Goal: Task Accomplishment & Management: Manage account settings

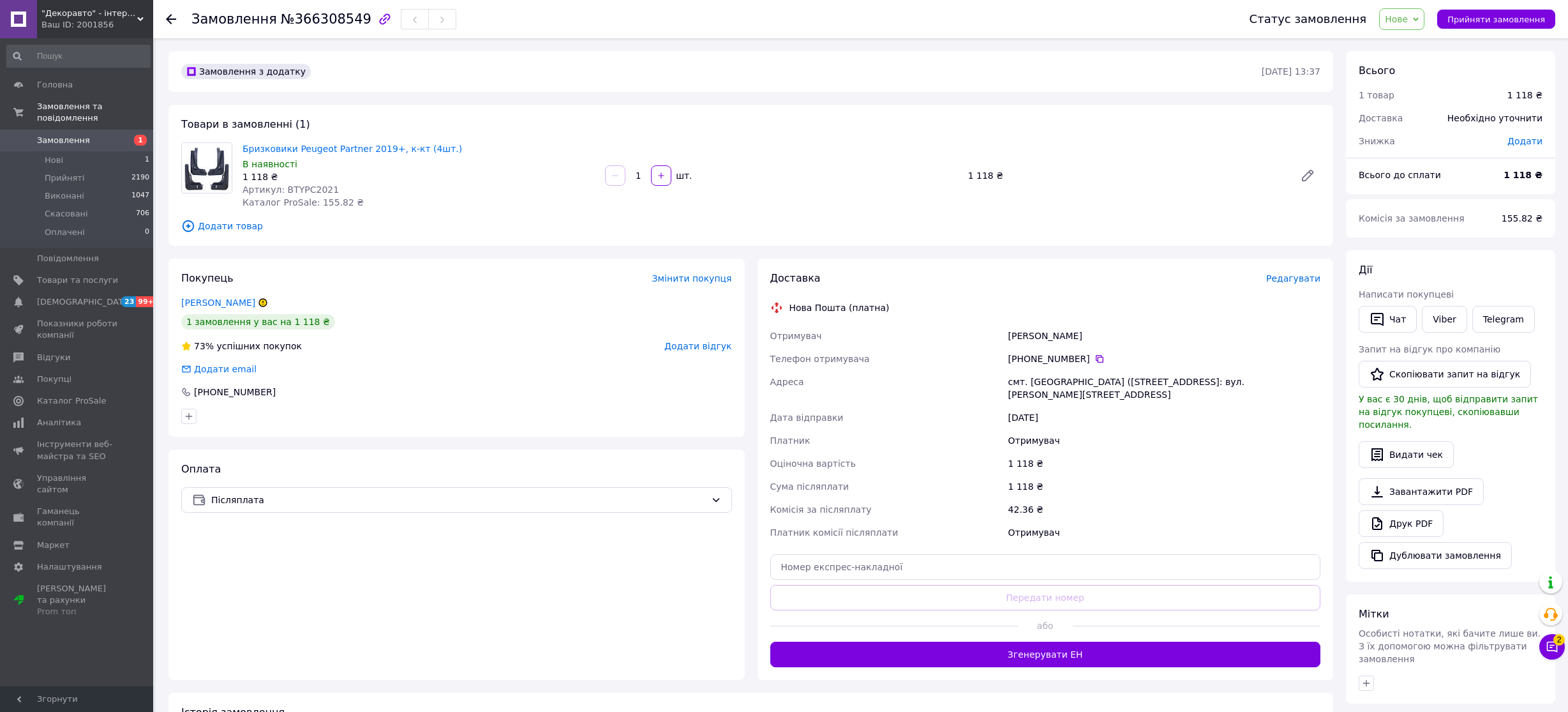
click at [1405, 19] on span "Нове" at bounding box center [1396, 19] width 23 height 10
drag, startPoint x: 1409, startPoint y: 48, endPoint x: 1390, endPoint y: 49, distance: 19.0
click at [1409, 49] on li "Прийнято" at bounding box center [1409, 44] width 59 height 19
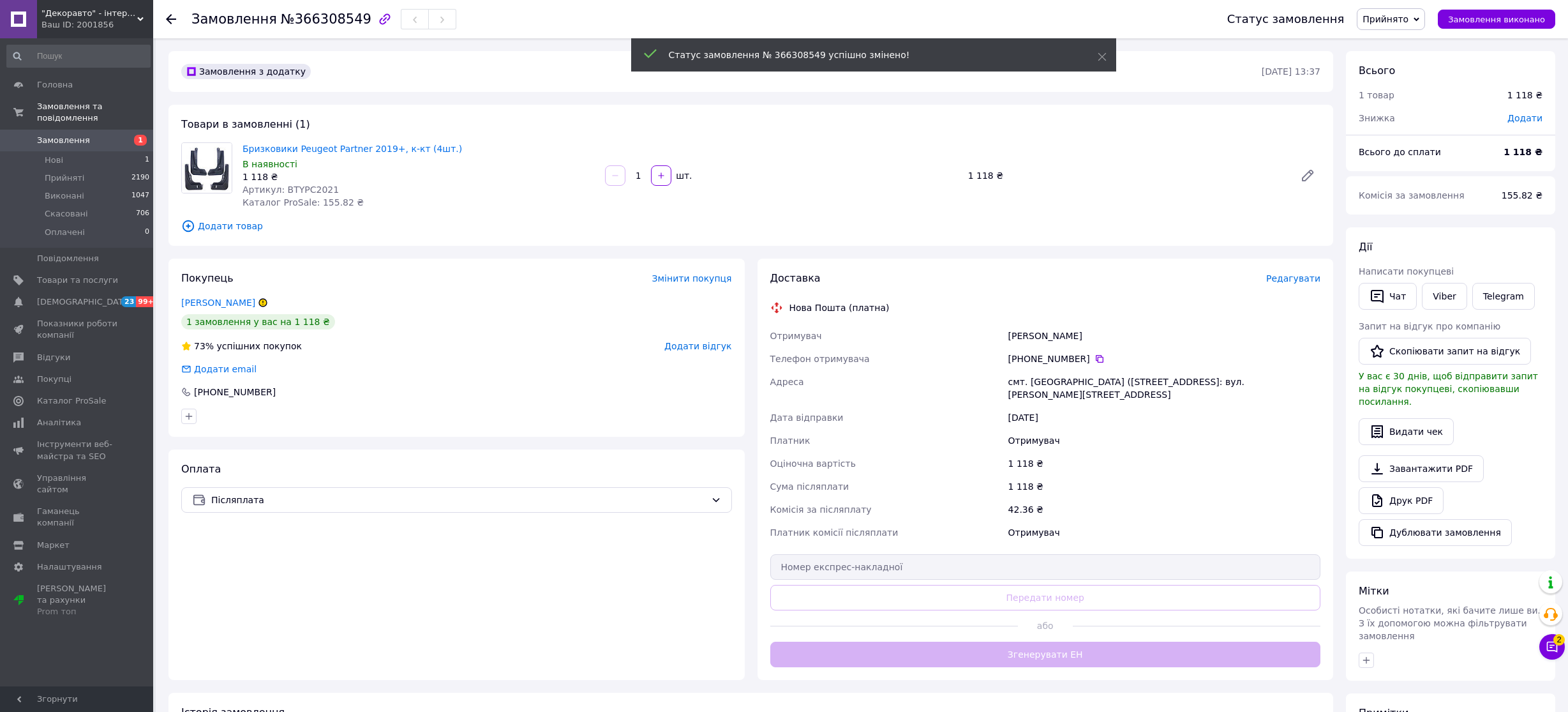
click at [312, 189] on span "Артикул: BTYPC2021" at bounding box center [291, 189] width 96 height 10
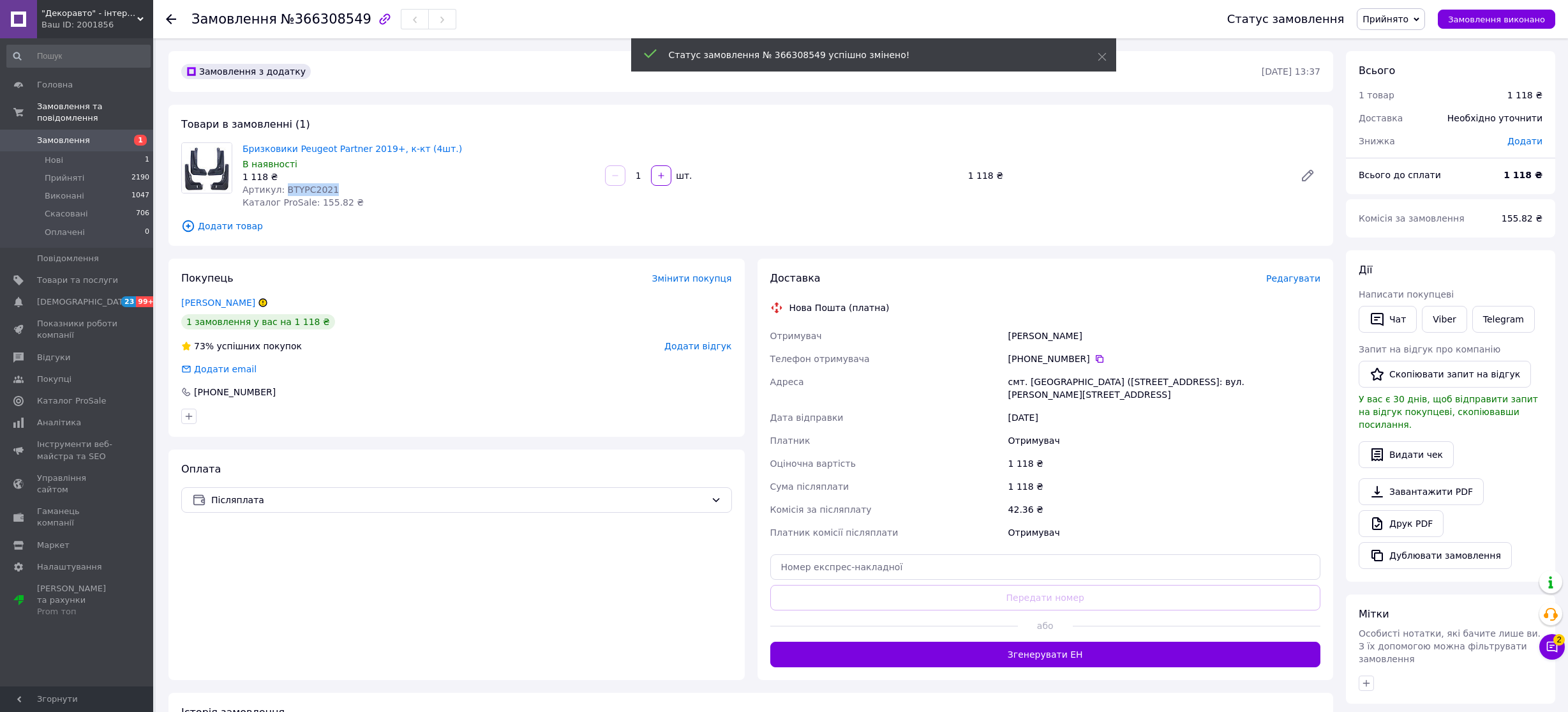
copy span "BTYPC2021"
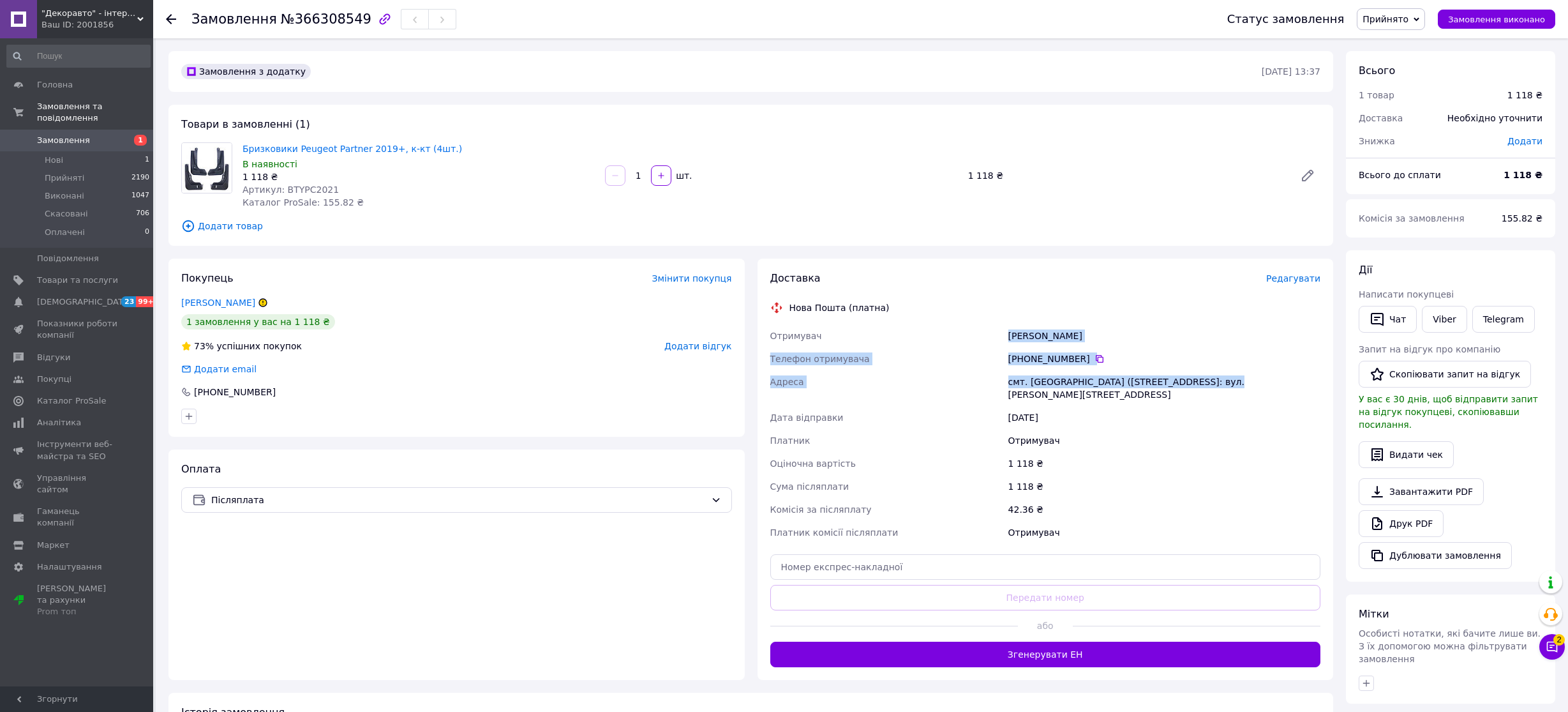
copy div "[PERSON_NAME] Телефон отримувача [PHONE_NUMBER]   [GEOGRAPHIC_DATA] смт. [GEOGR…"
drag, startPoint x: 1013, startPoint y: 341, endPoint x: 1211, endPoint y: 386, distance: 203.0
click at [1211, 386] on div "Отримувач [PERSON_NAME] Телефон отримувача [PHONE_NUMBER]   [GEOGRAPHIC_DATA] с…" at bounding box center [1045, 434] width 556 height 220
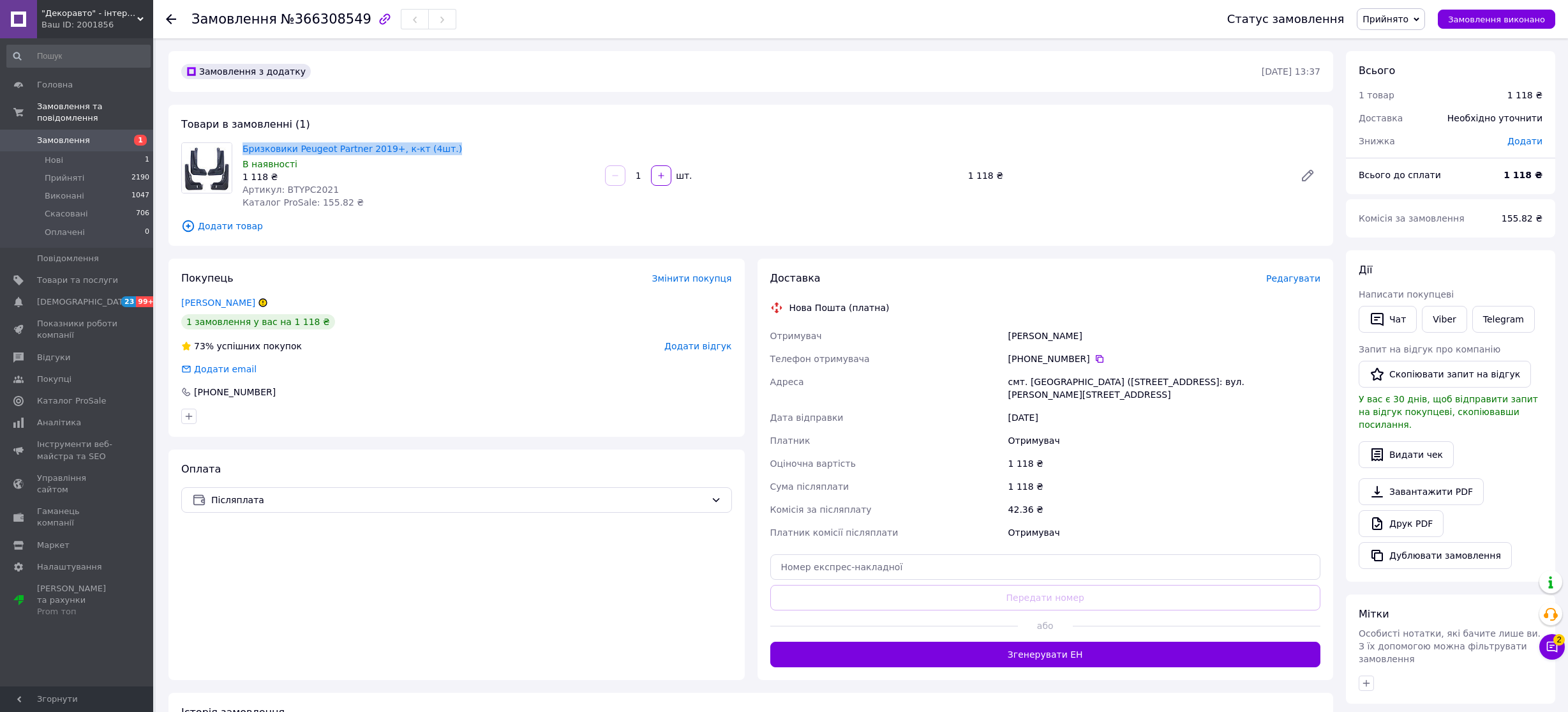
drag, startPoint x: 470, startPoint y: 146, endPoint x: 253, endPoint y: 141, distance: 217.1
click at [253, 142] on span "Бризковики Peugeot Partner 2019+, к-кт (4шт.)" at bounding box center [419, 149] width 352 height 13
copy link "Бризковики Peugeot Partner 2019+, к-кт (4шт.)"
click at [64, 173] on span "Прийняті" at bounding box center [65, 178] width 40 height 12
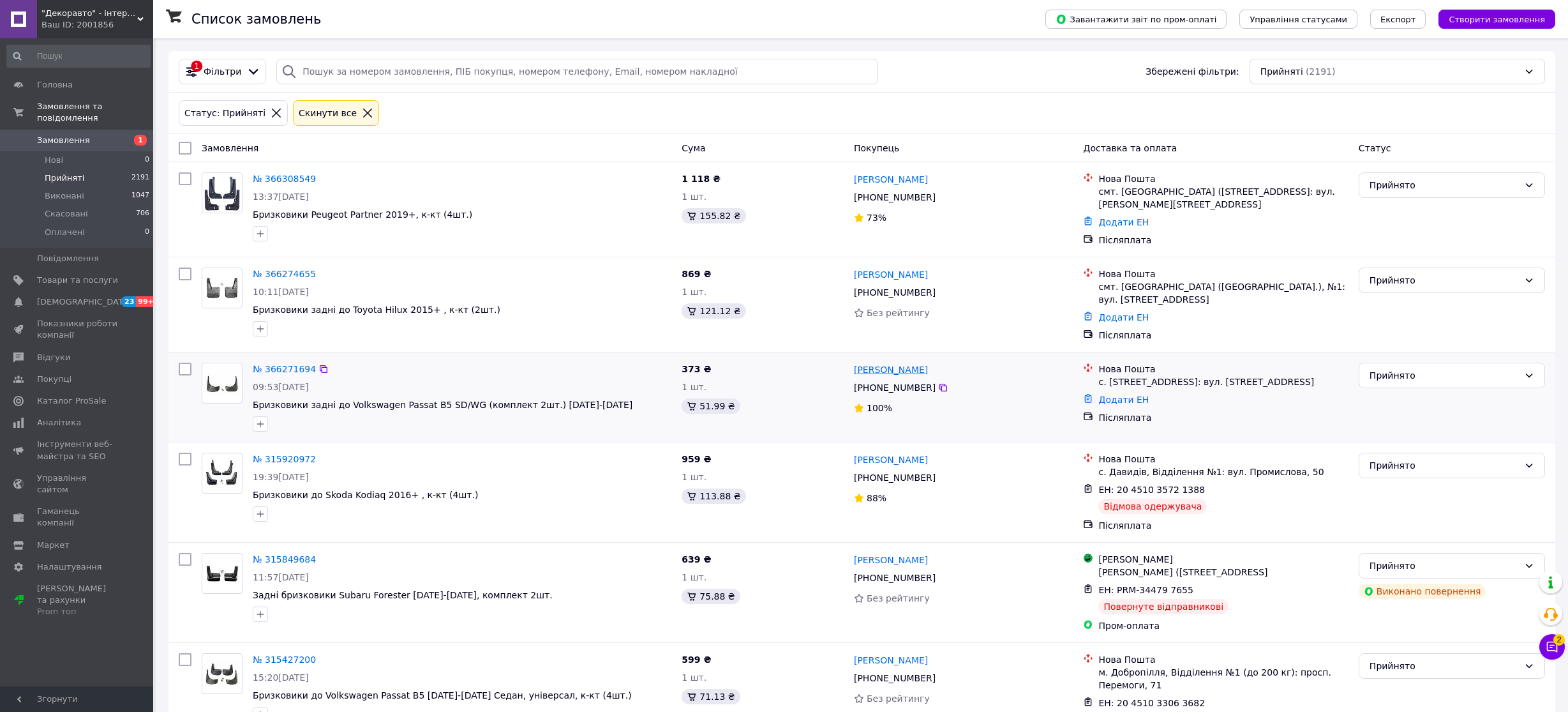
copy link "[PERSON_NAME]"
drag, startPoint x: 971, startPoint y: 365, endPoint x: 905, endPoint y: 368, distance: 66.1
click at [905, 368] on div "[PERSON_NAME]" at bounding box center [963, 369] width 222 height 16
click at [1128, 396] on link "Додати ЕН" at bounding box center [1124, 400] width 51 height 10
click at [1114, 445] on input "Додати ЕН" at bounding box center [1049, 446] width 171 height 25
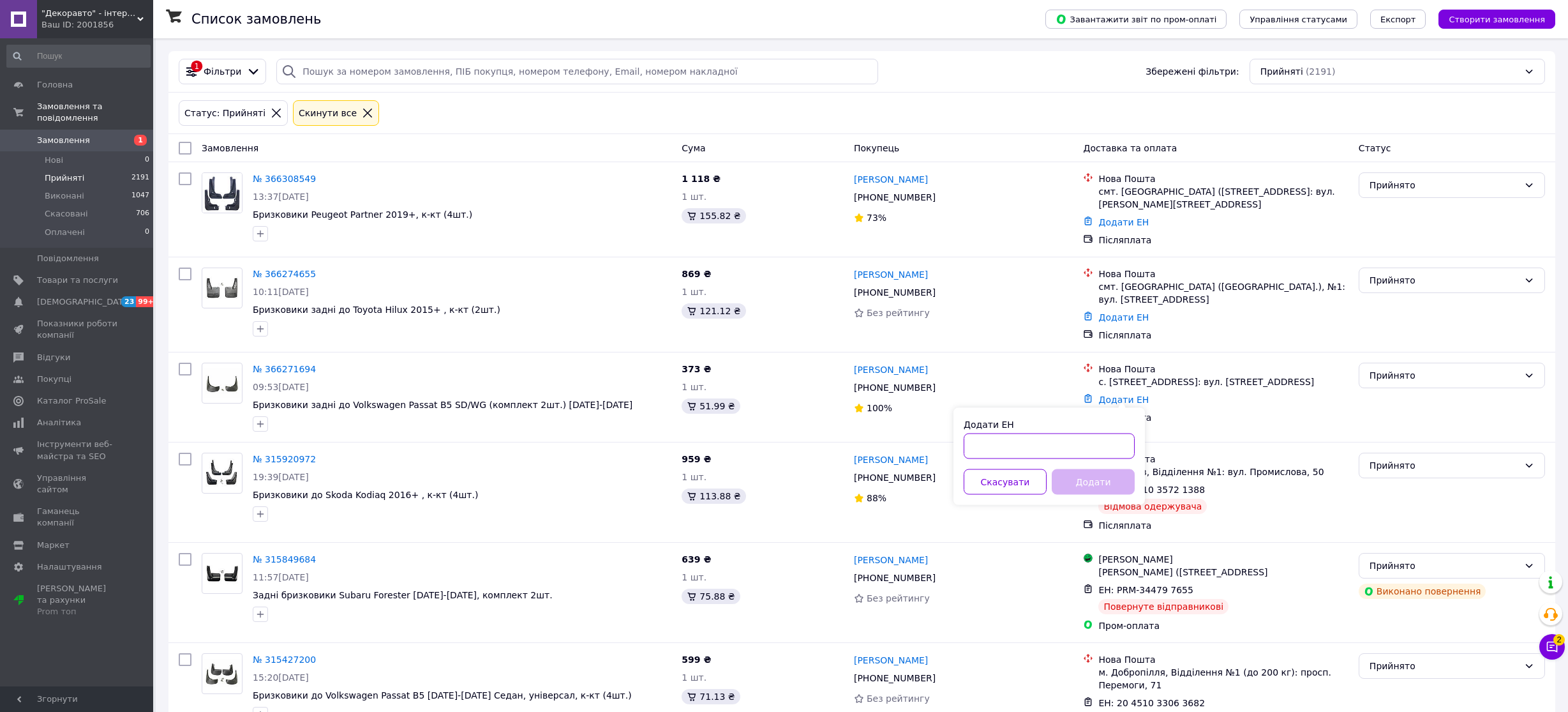
paste input "20451269083230"
type input "20451269083230"
click at [1112, 476] on button "Додати" at bounding box center [1093, 481] width 83 height 25
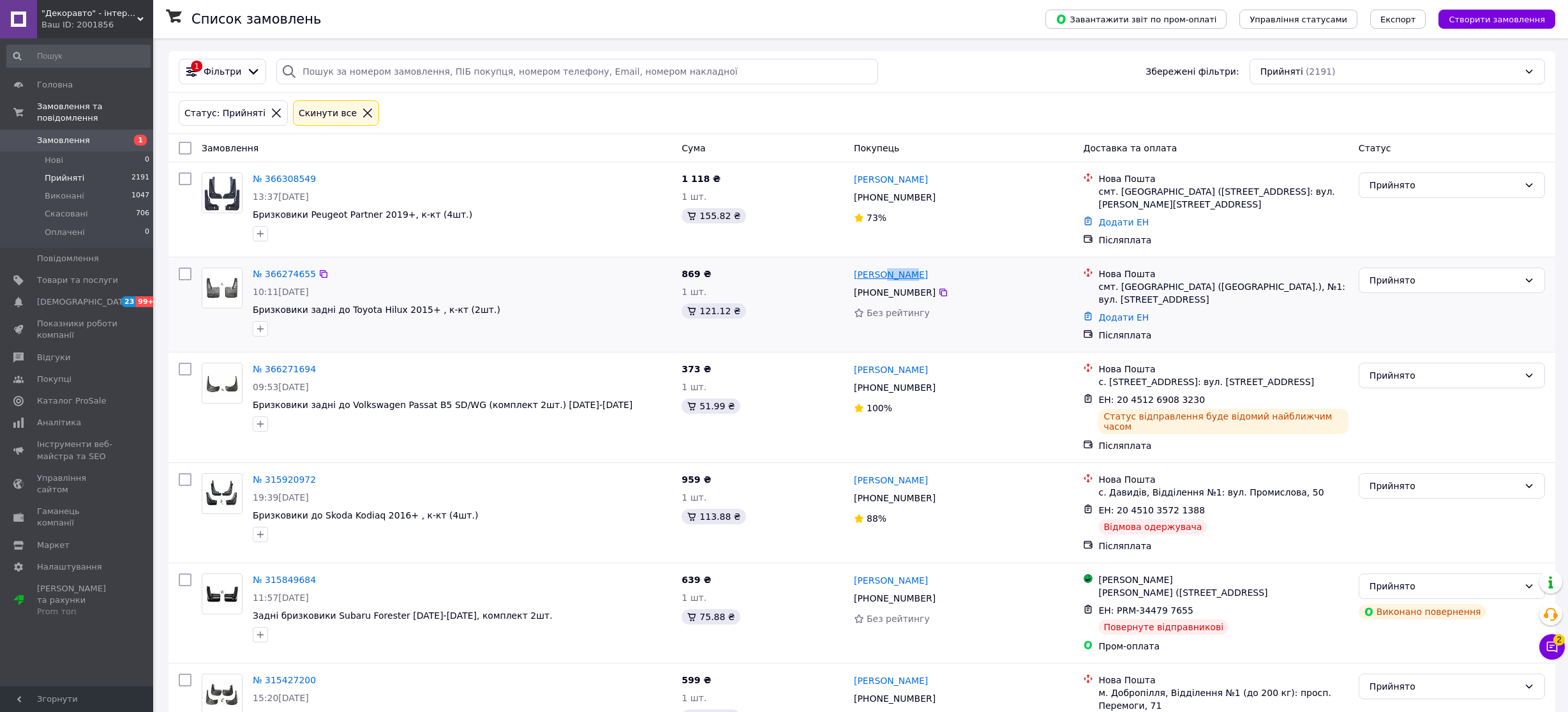
copy link "[PERSON_NAME]"
drag, startPoint x: 923, startPoint y: 276, endPoint x: 882, endPoint y: 277, distance: 41.0
click at [882, 277] on div "[PERSON_NAME]" at bounding box center [963, 274] width 222 height 16
click at [1116, 312] on link "Додати ЕН" at bounding box center [1124, 317] width 51 height 10
click at [1120, 360] on input "Додати ЕН" at bounding box center [1049, 356] width 171 height 25
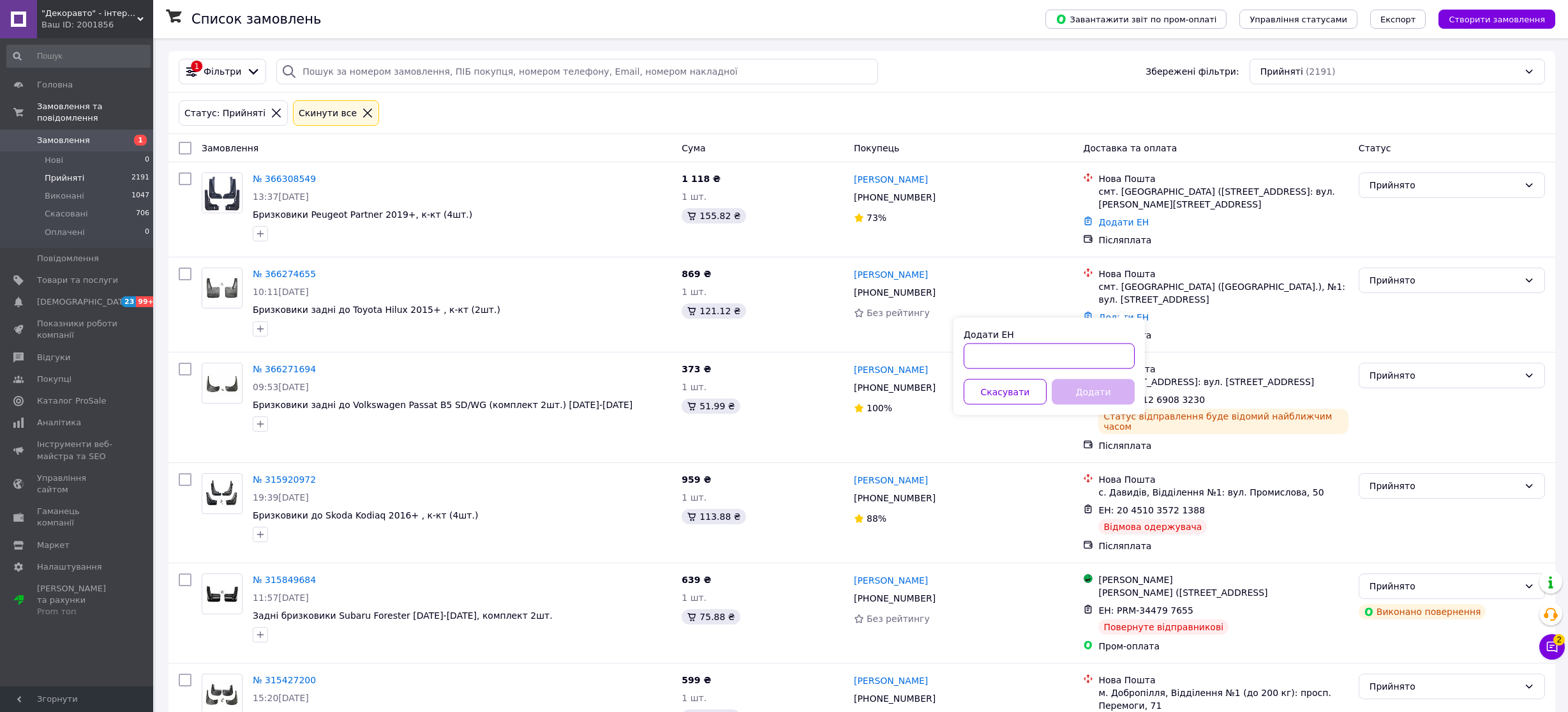
paste input "20451269079473"
type input "20451269079473"
click at [1087, 394] on button "Додати" at bounding box center [1093, 392] width 83 height 25
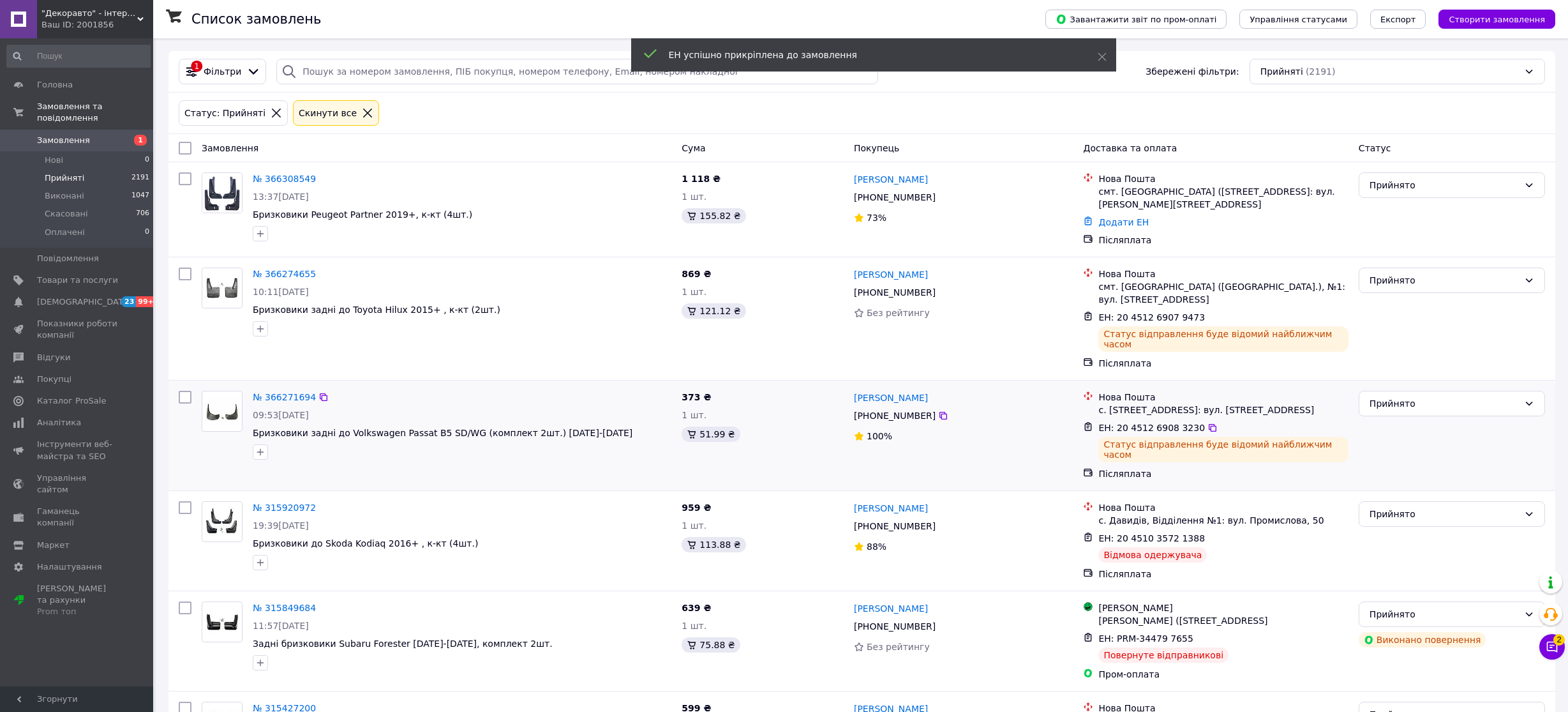
drag, startPoint x: 1414, startPoint y: 384, endPoint x: 1400, endPoint y: 395, distance: 17.8
click at [1414, 397] on div "Прийнято" at bounding box center [1444, 403] width 149 height 14
click at [1393, 407] on li "Виконано" at bounding box center [1451, 408] width 185 height 23
click at [1396, 284] on div "Прийнято" at bounding box center [1444, 280] width 149 height 14
click at [1387, 305] on li "Виконано" at bounding box center [1451, 307] width 185 height 23
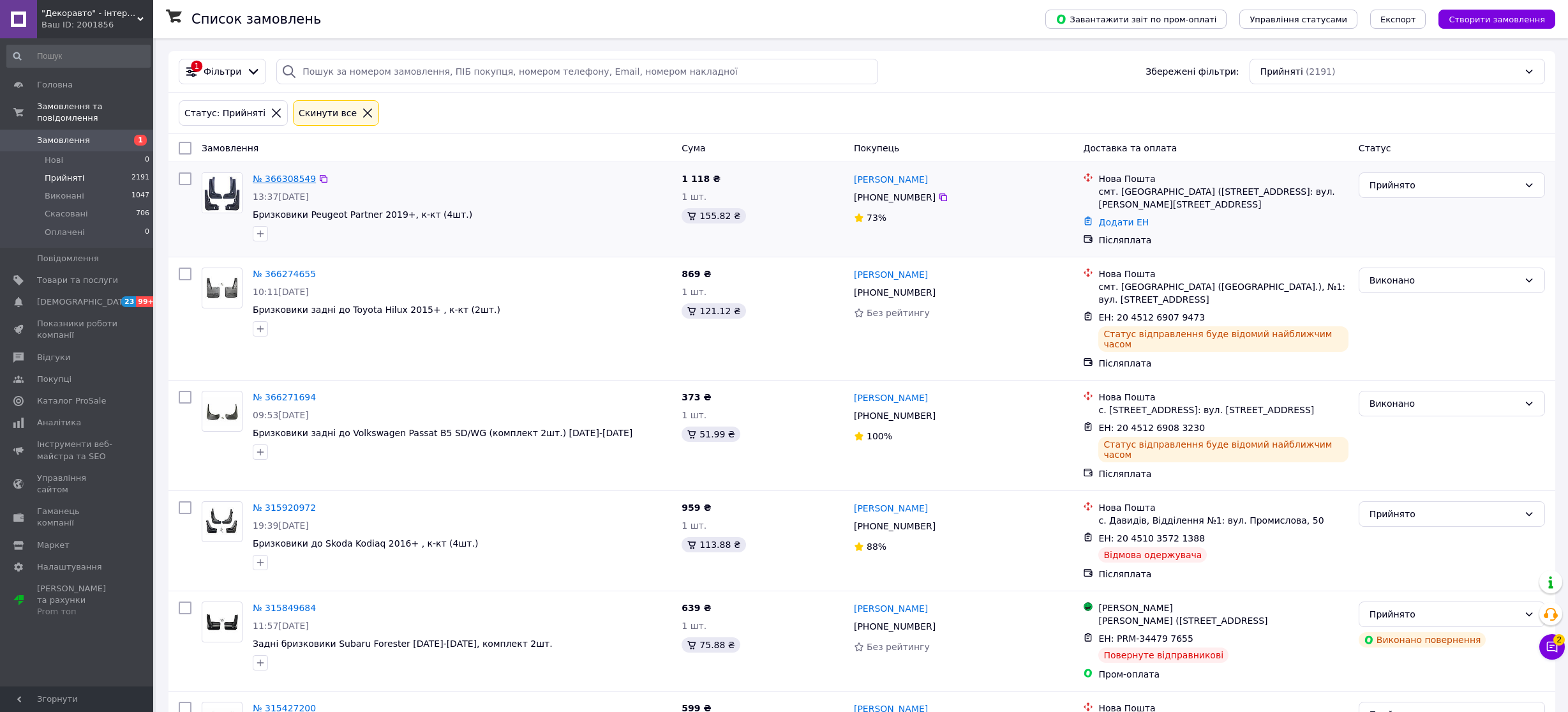
click at [276, 179] on link "№ 366308549" at bounding box center [284, 178] width 63 height 10
